Goal: Task Accomplishment & Management: Use online tool/utility

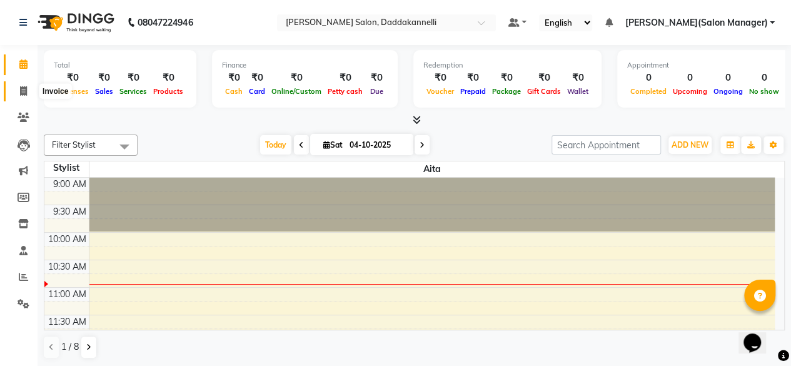
click at [28, 91] on span at bounding box center [24, 91] width 22 height 14
select select "service"
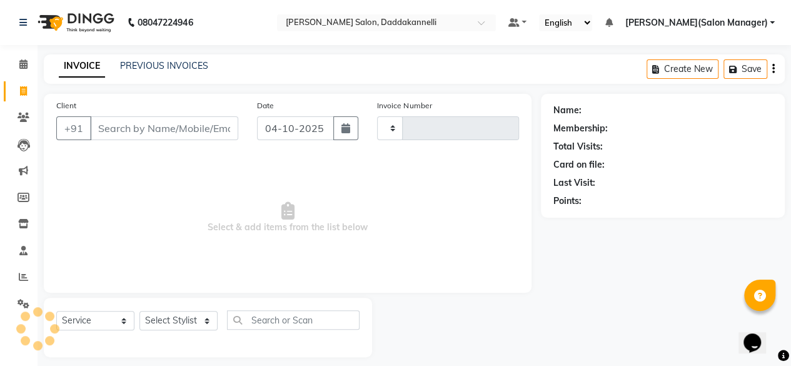
type input "3300"
select select "6354"
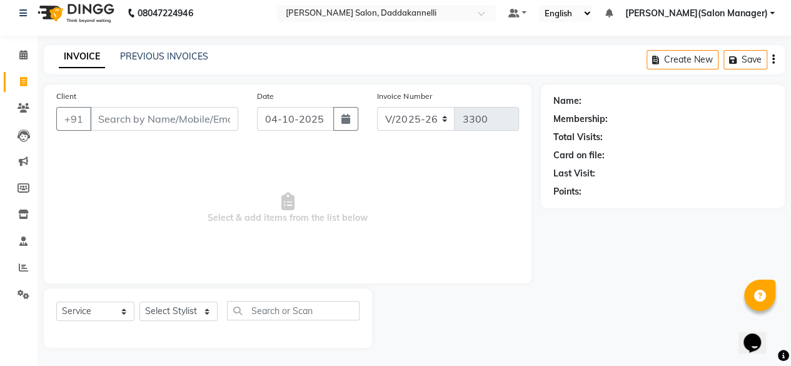
scroll to position [8, 0]
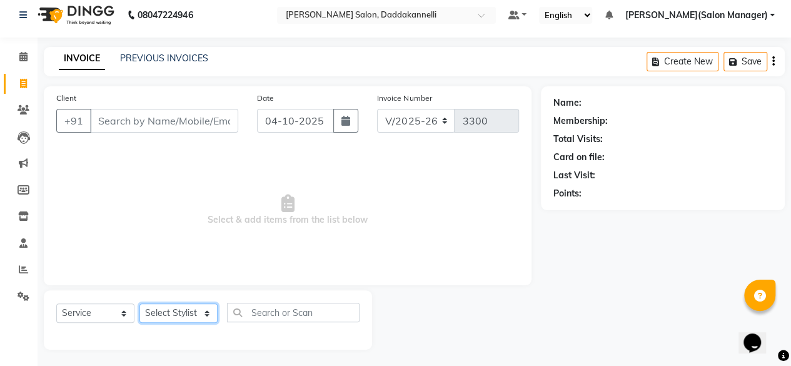
click at [210, 311] on select "Select Stylist aita DINGG SUPPORT [PERSON_NAME] [PERSON_NAME] [PERSON_NAME] [PE…" at bounding box center [178, 312] width 78 height 19
select select "90884"
click at [139, 303] on select "Select Stylist aita DINGG SUPPORT [PERSON_NAME] [PERSON_NAME] [PERSON_NAME] [PE…" at bounding box center [178, 312] width 78 height 19
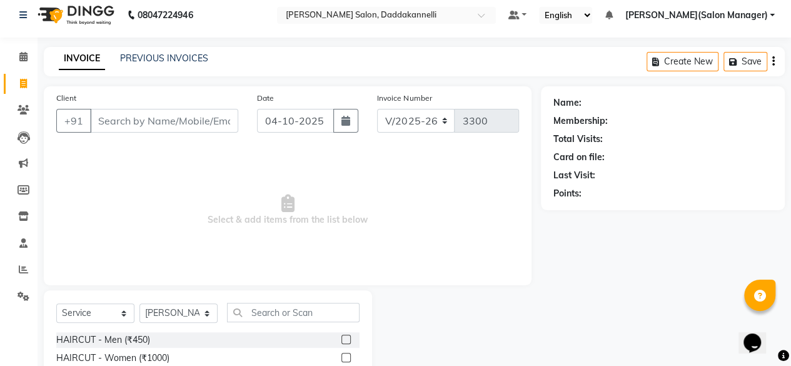
click at [341, 341] on label at bounding box center [345, 339] width 9 height 9
click at [341, 341] on input "checkbox" at bounding box center [345, 340] width 8 height 8
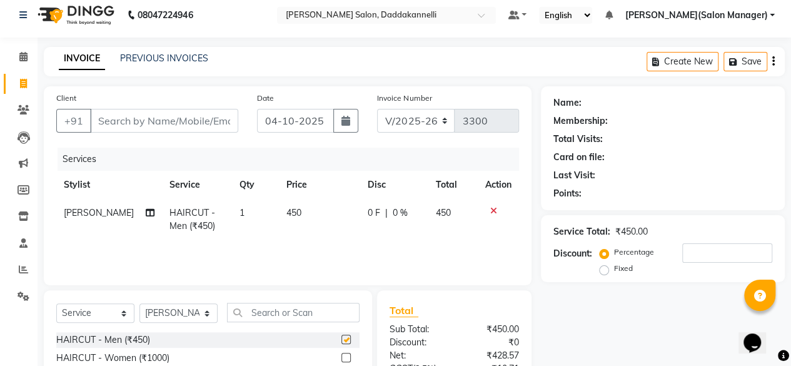
checkbox input "false"
click at [123, 116] on input "Client" at bounding box center [164, 121] width 148 height 24
type input "9"
type input "0"
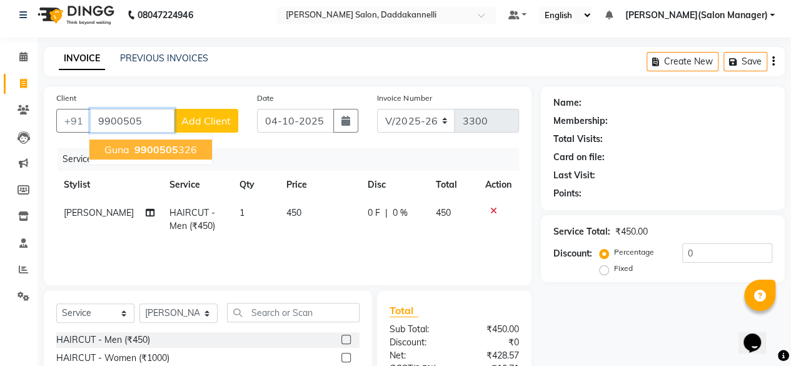
click at [184, 151] on ngb-highlight "9900505 326" at bounding box center [164, 149] width 65 height 13
type input "9900505326"
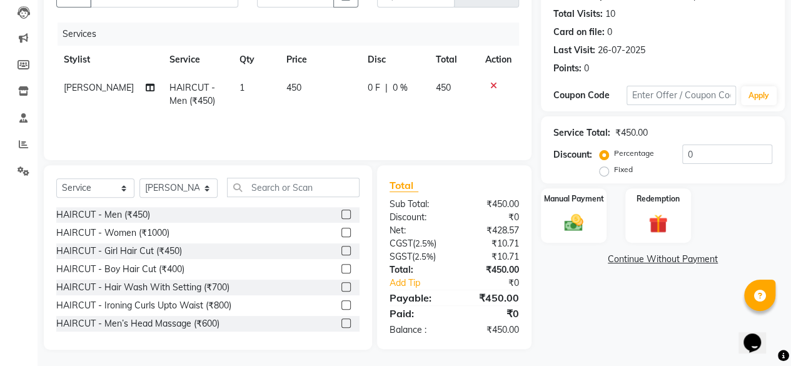
scroll to position [134, 0]
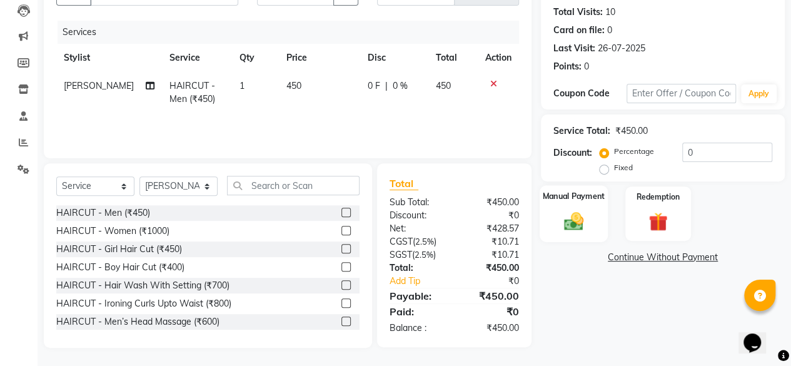
click at [571, 212] on img at bounding box center [574, 221] width 32 height 23
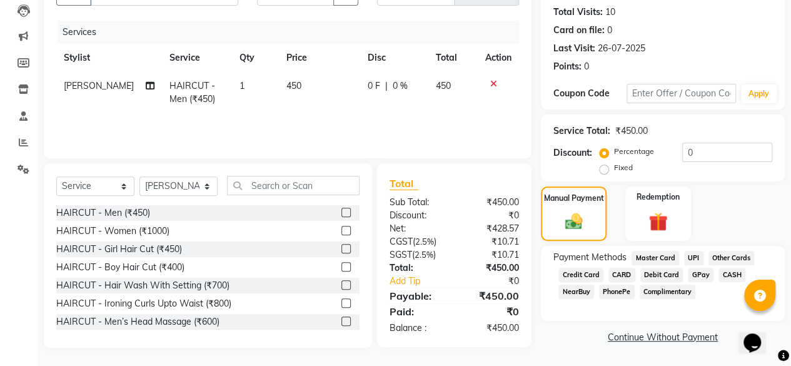
click at [691, 255] on span "UPI" at bounding box center [693, 258] width 19 height 14
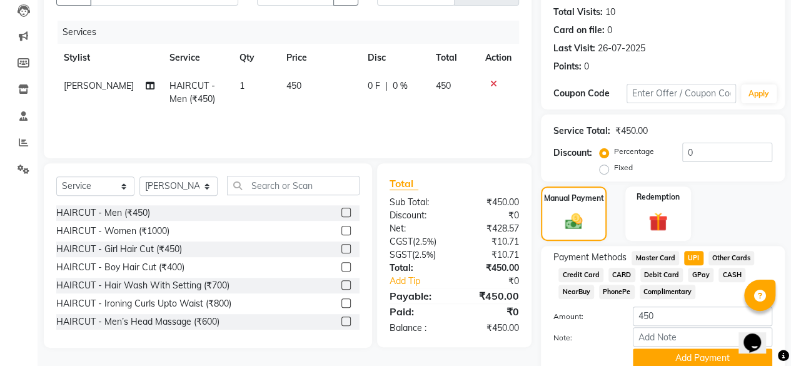
scroll to position [185, 0]
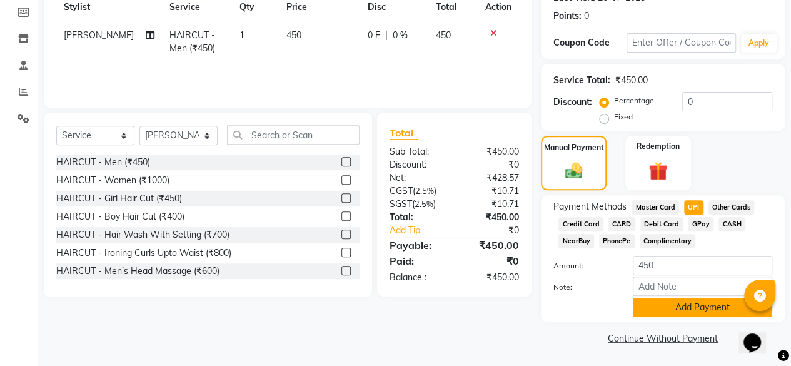
click at [682, 307] on button "Add Payment" at bounding box center [702, 307] width 139 height 19
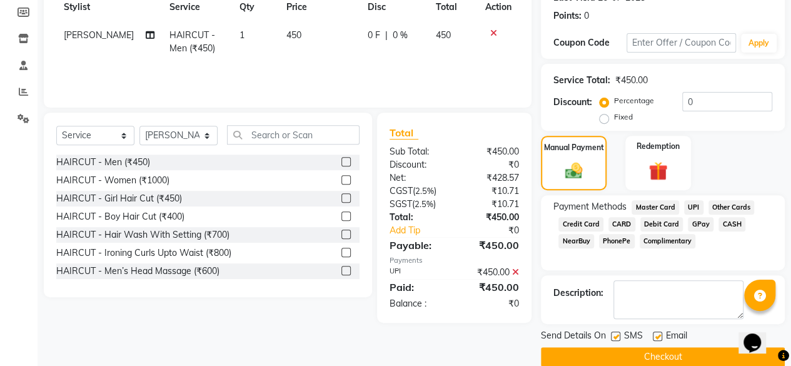
scroll to position [203, 0]
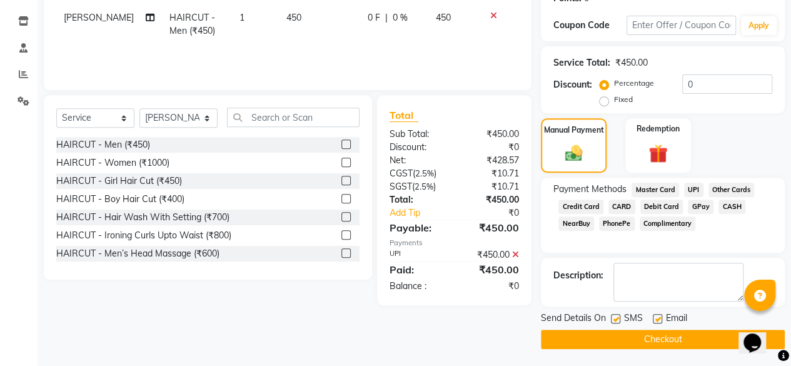
click at [657, 317] on label at bounding box center [657, 318] width 9 height 9
click at [657, 317] on input "checkbox" at bounding box center [657, 319] width 8 height 8
checkbox input "false"
click at [652, 340] on button "Checkout" at bounding box center [663, 339] width 244 height 19
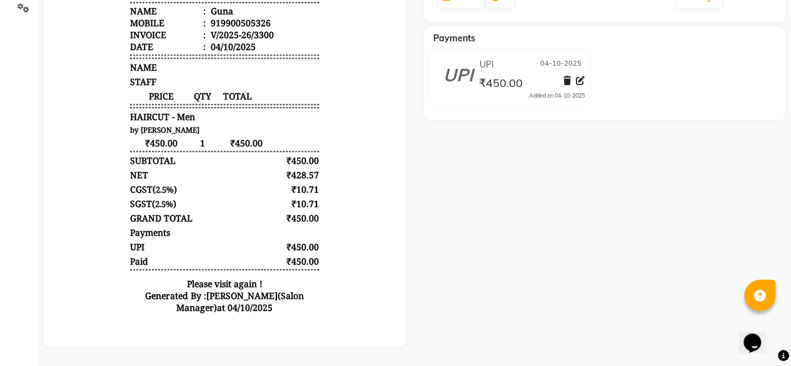
scroll to position [305, 0]
select select "6354"
select select "service"
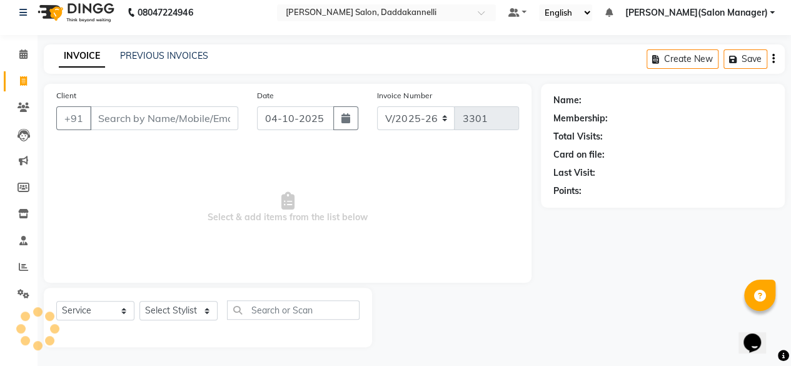
scroll to position [9, 0]
click at [208, 305] on select "Select Stylist aita DINGG SUPPORT [PERSON_NAME] [PERSON_NAME] [PERSON_NAME] [PE…" at bounding box center [178, 310] width 78 height 19
select select "90884"
click at [139, 301] on select "Select Stylist aita DINGG SUPPORT [PERSON_NAME] [PERSON_NAME] [PERSON_NAME] [PE…" at bounding box center [178, 310] width 78 height 19
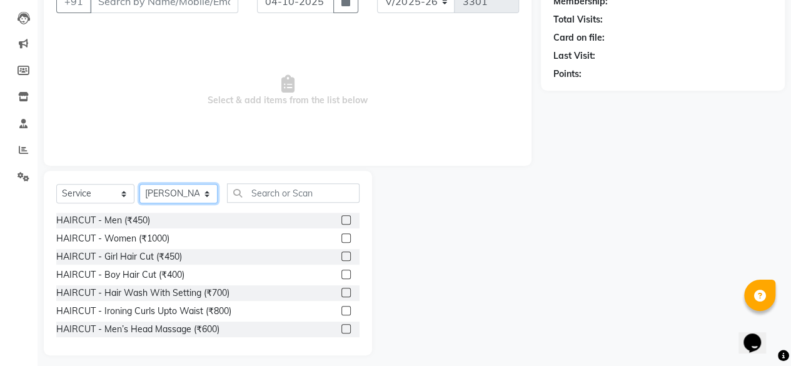
scroll to position [128, 0]
